Goal: Check status: Check status

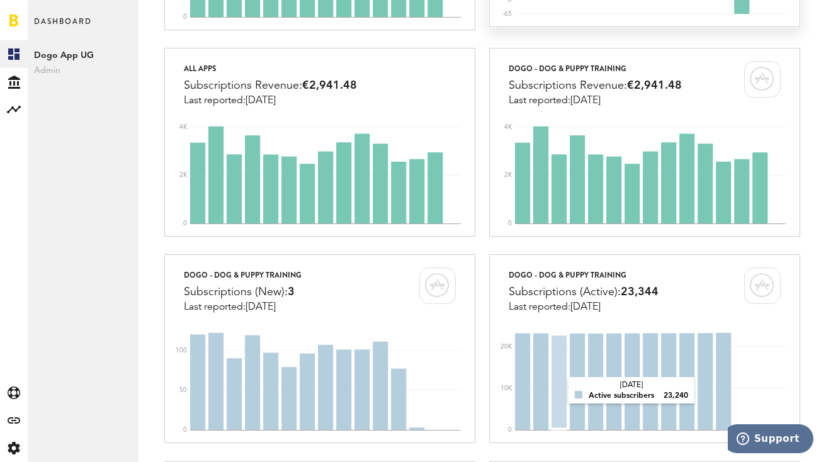
scroll to position [414, 0]
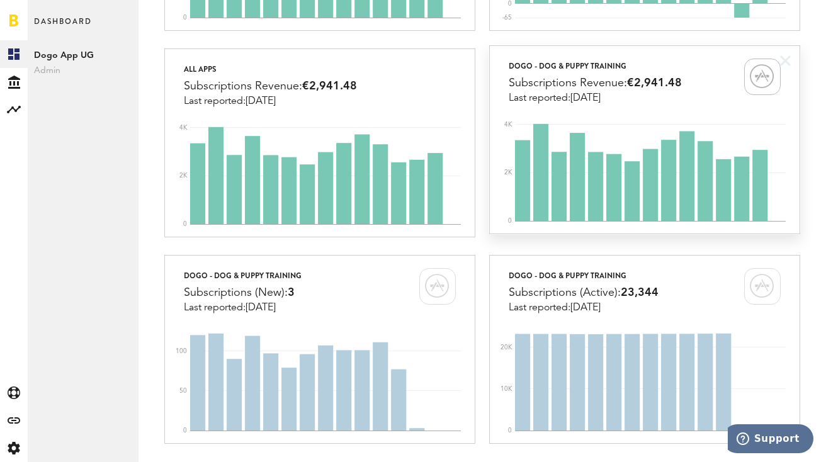
click at [598, 86] on div "Subscriptions Revenue: €2,941.48" at bounding box center [595, 83] width 173 height 19
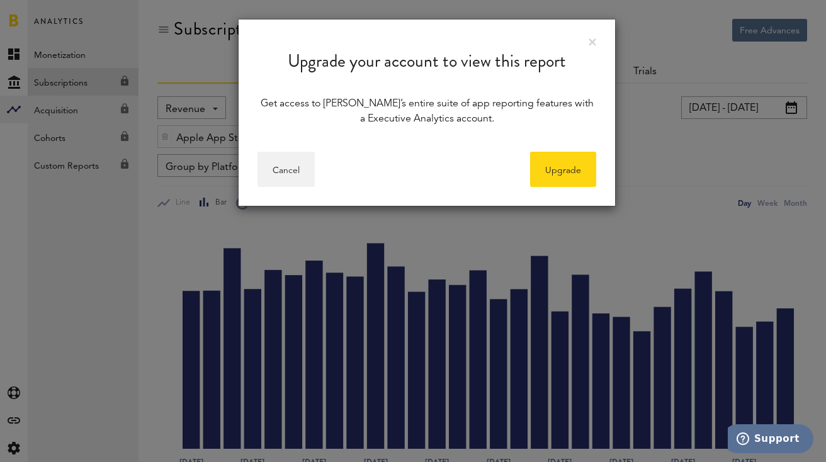
click at [598, 40] on div "Upgrade your account to view this report" at bounding box center [427, 52] width 377 height 64
click at [595, 40] on link at bounding box center [593, 42] width 8 height 8
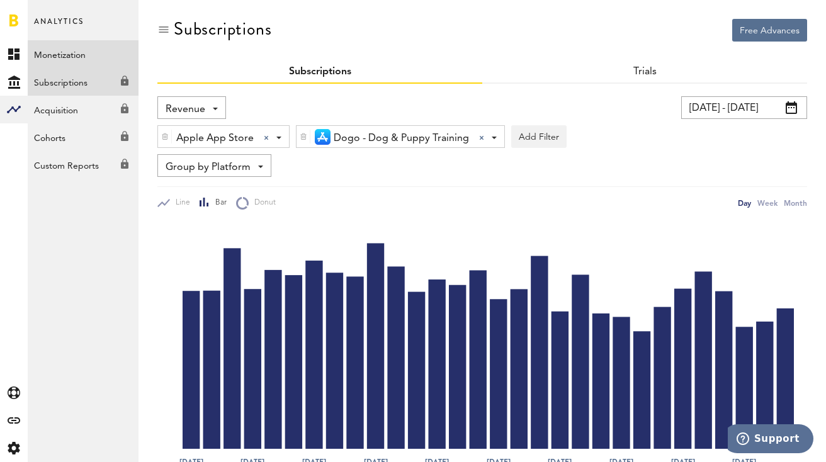
click at [64, 59] on link "Monetization" at bounding box center [83, 54] width 111 height 28
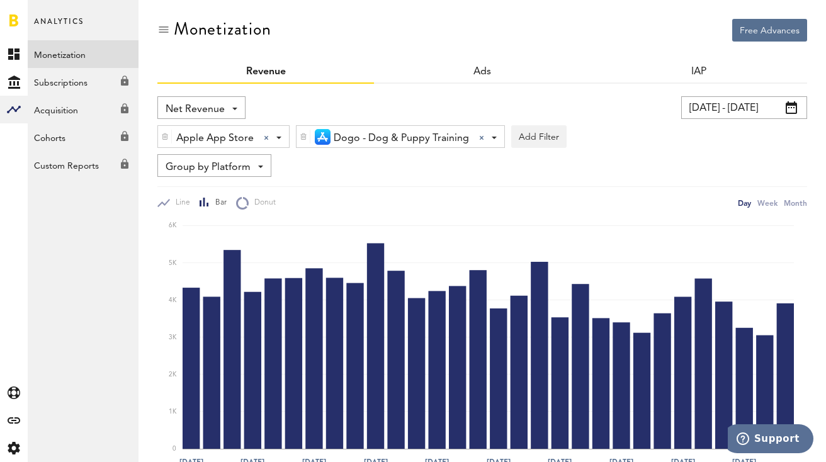
click at [8, 39] on div at bounding box center [14, 20] width 28 height 40
click at [16, 55] on icon at bounding box center [13, 53] width 11 height 11
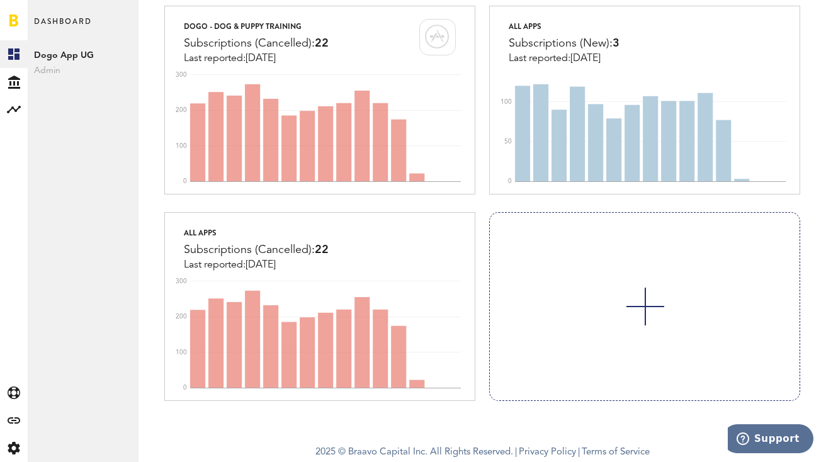
scroll to position [984, 0]
click at [669, 213] on link at bounding box center [644, 307] width 309 height 188
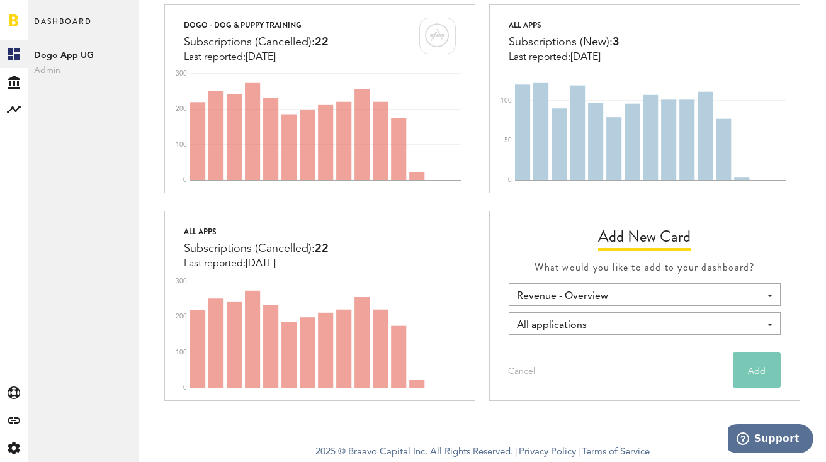
click at [618, 286] on span "Revenue - Overview" at bounding box center [638, 296] width 242 height 21
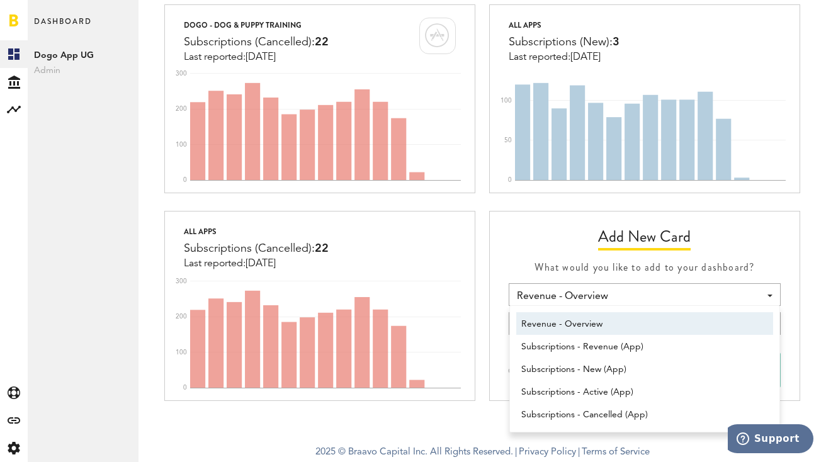
scroll to position [6, 0]
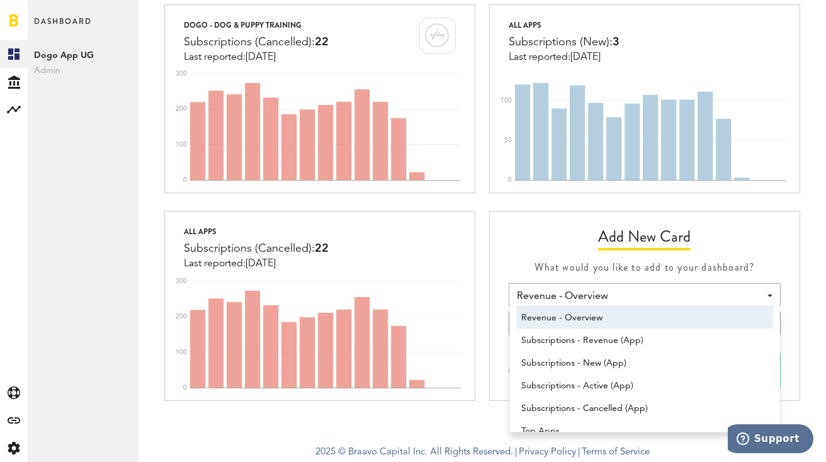
click at [589, 258] on h4 "What would you like to add to your dashboard?" at bounding box center [644, 267] width 309 height 19
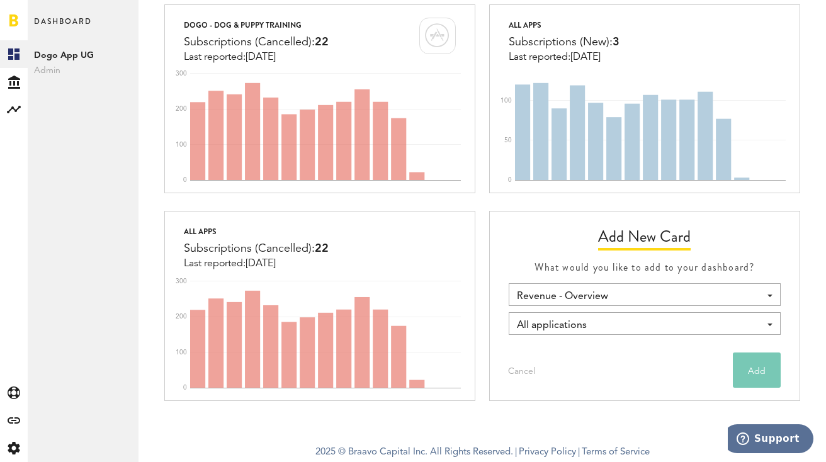
click at [587, 315] on div "All applications" at bounding box center [638, 325] width 242 height 21
click at [586, 286] on span "Revenue - Overview" at bounding box center [638, 296] width 242 height 21
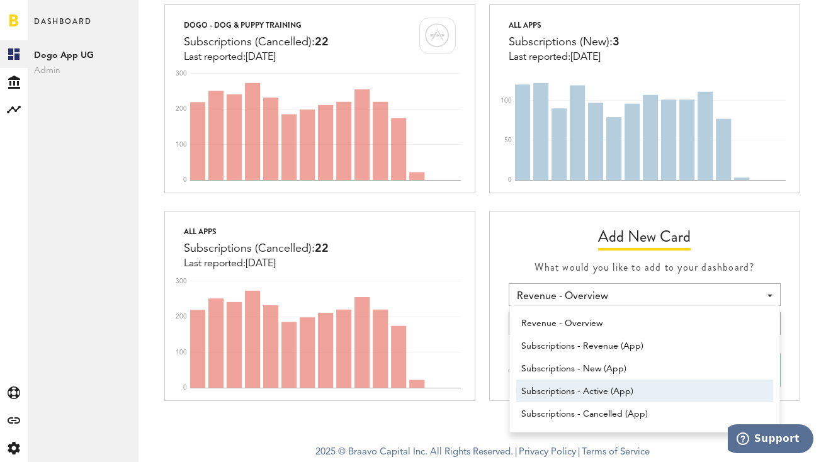
scroll to position [0, 0]
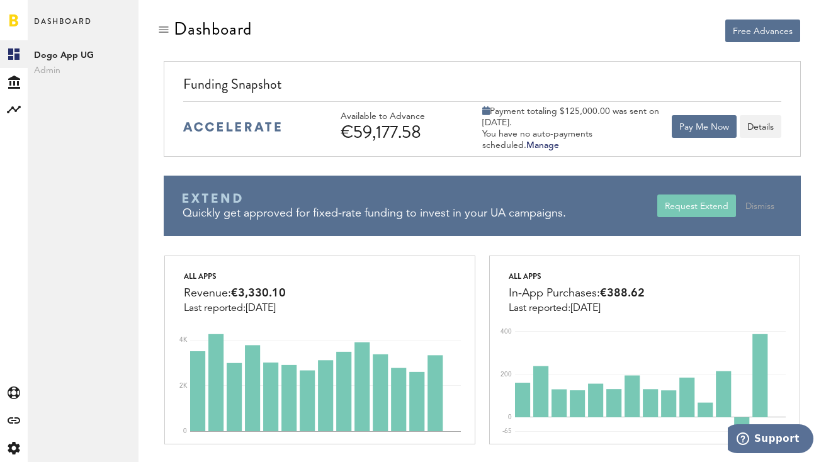
click at [350, 123] on div "€59,177.58" at bounding box center [401, 132] width 120 height 20
click at [248, 125] on img at bounding box center [232, 126] width 98 height 9
click at [761, 125] on button "Details" at bounding box center [761, 126] width 42 height 23
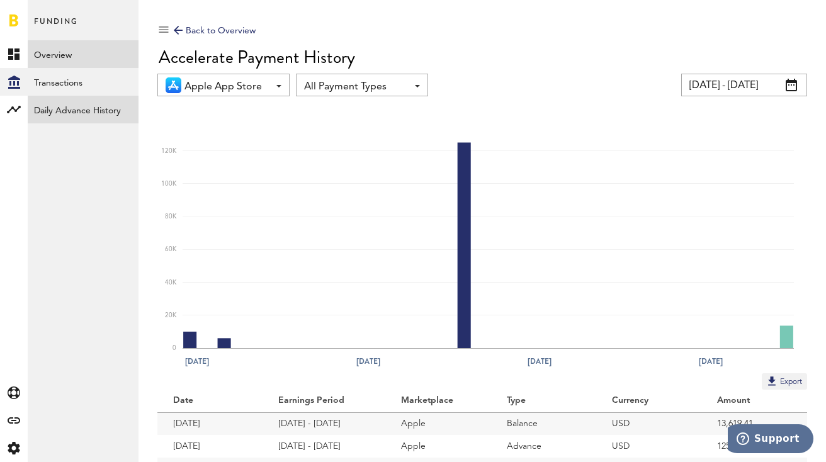
click at [85, 108] on link "Daily Advance History" at bounding box center [83, 110] width 111 height 28
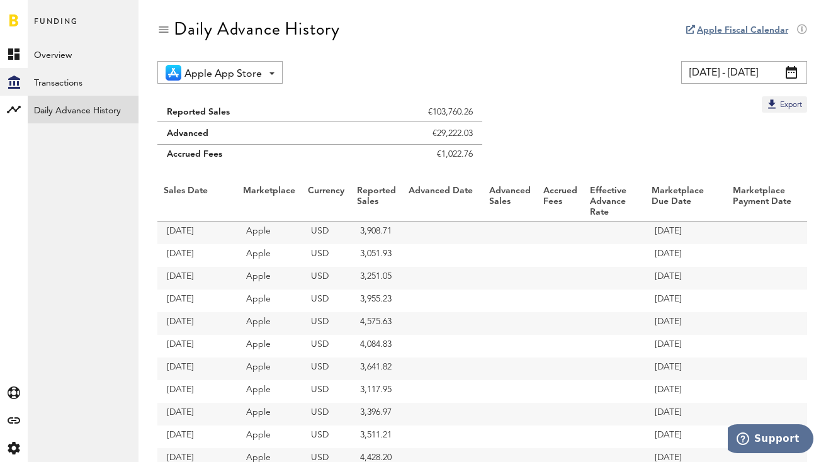
click at [241, 73] on span "Apple App Store" at bounding box center [223, 74] width 77 height 21
click at [398, 53] on div "Daily Advance History" at bounding box center [482, 40] width 650 height 42
click at [744, 66] on input "[DATE] - [DATE]" at bounding box center [744, 72] width 126 height 23
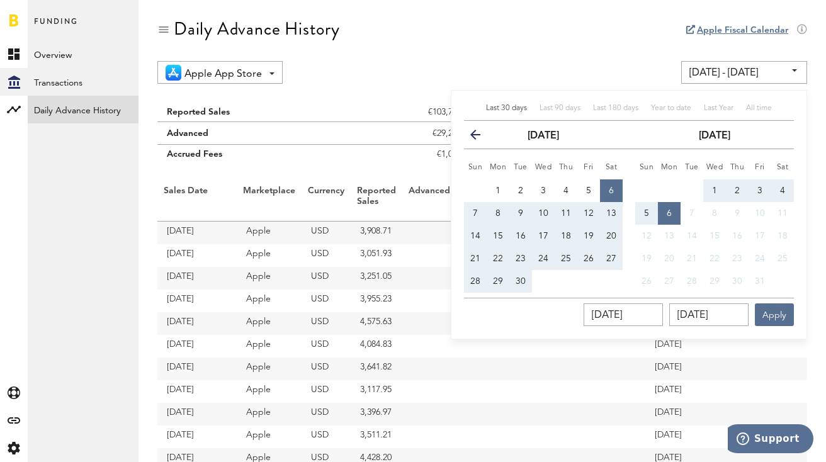
click at [569, 47] on div "Daily Advance History" at bounding box center [482, 40] width 650 height 42
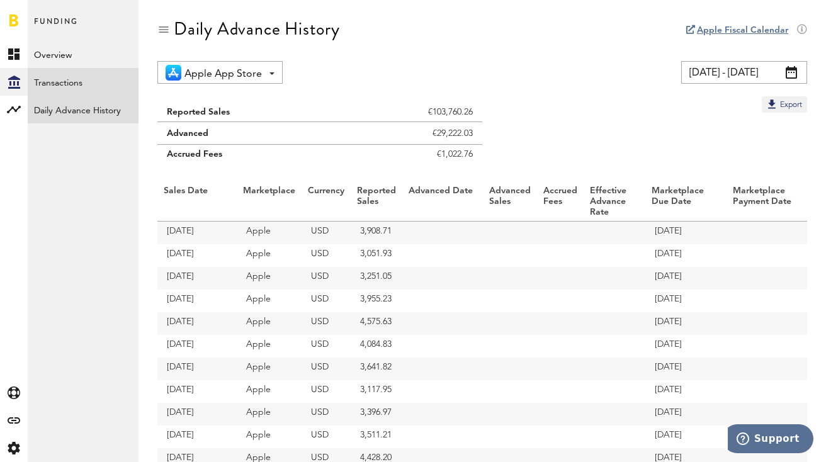
click at [48, 78] on link "Transactions" at bounding box center [83, 82] width 111 height 28
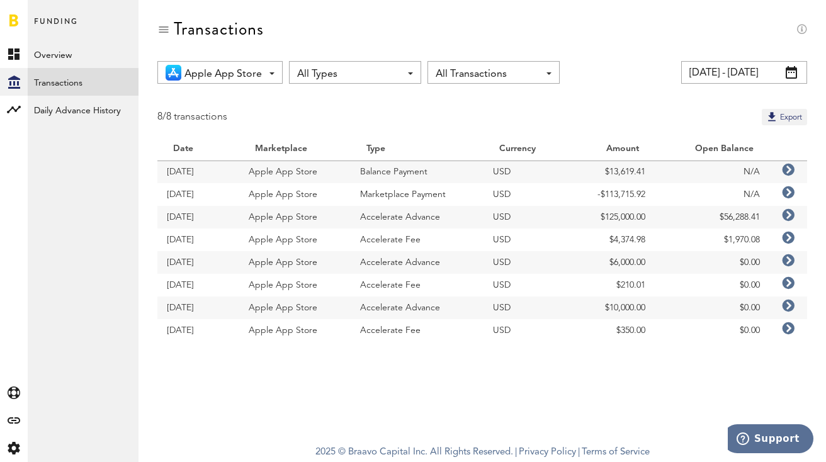
click at [790, 215] on icon at bounding box center [788, 215] width 13 height 13
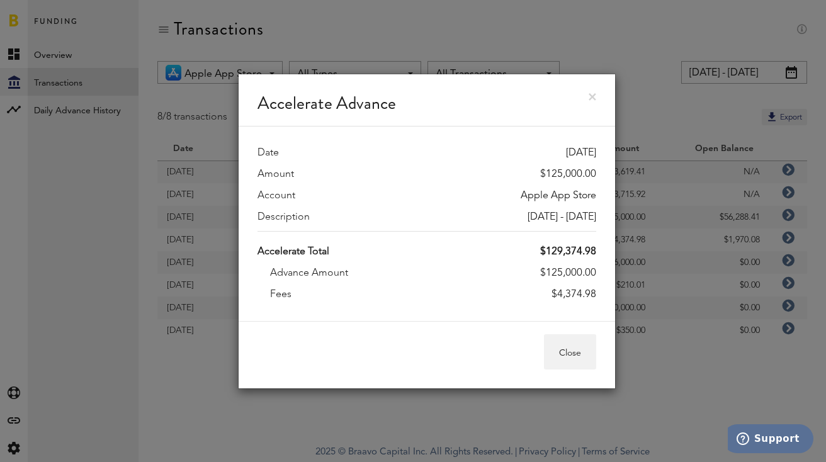
drag, startPoint x: 555, startPoint y: 295, endPoint x: 603, endPoint y: 296, distance: 48.5
click at [603, 296] on div "Date [DATE] Amount $125,000.00 Account Apple App Store Description [DATE] - [DA…" at bounding box center [427, 224] width 377 height 195
click at [566, 285] on div "Accelerate Total $129,374.98 Advance Amount $125,000.00 Fees $4,374.98" at bounding box center [427, 269] width 339 height 77
click at [592, 95] on link at bounding box center [593, 97] width 8 height 8
